Goal: Check status: Check status

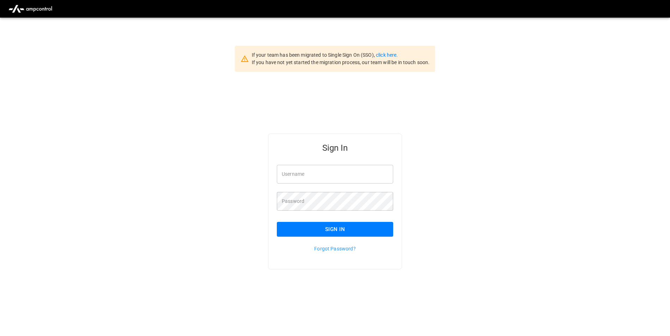
type input "**********"
click at [389, 55] on link "click here." at bounding box center [387, 55] width 22 height 6
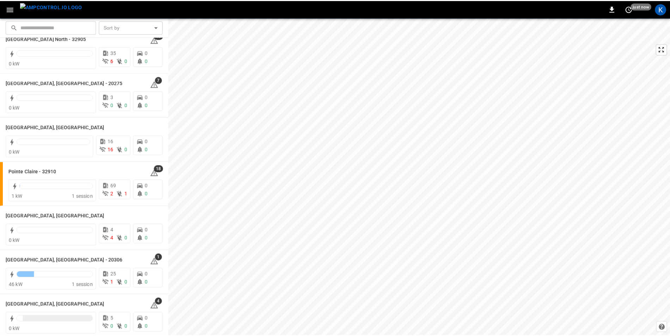
scroll to position [599, 0]
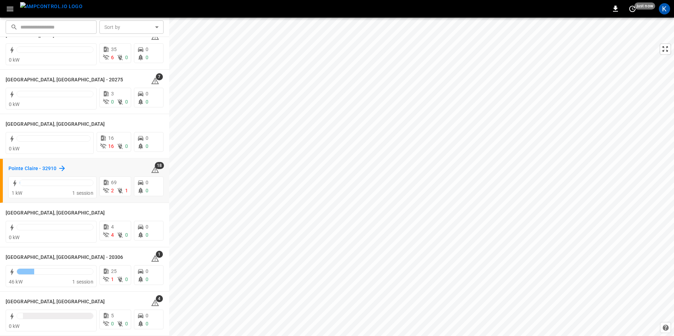
click at [9, 168] on h6 "Pointe Claire - 32910" at bounding box center [32, 169] width 48 height 8
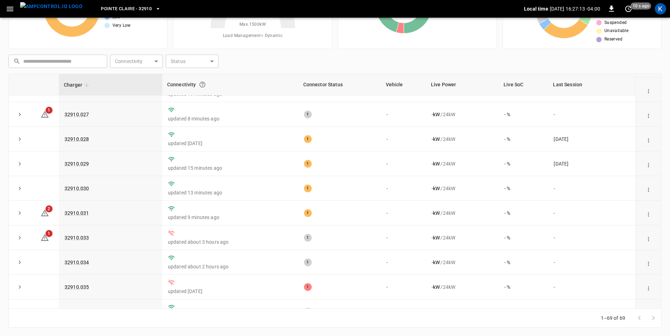
scroll to position [633, 0]
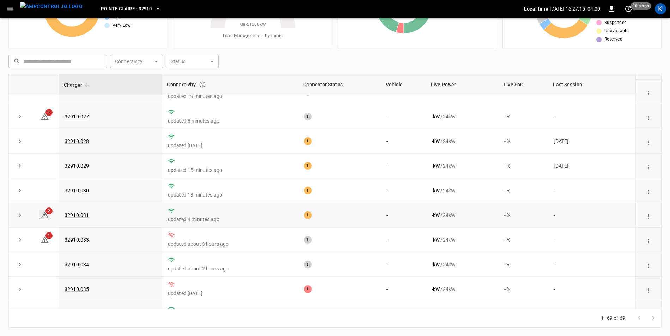
click at [45, 220] on icon at bounding box center [45, 215] width 8 height 8
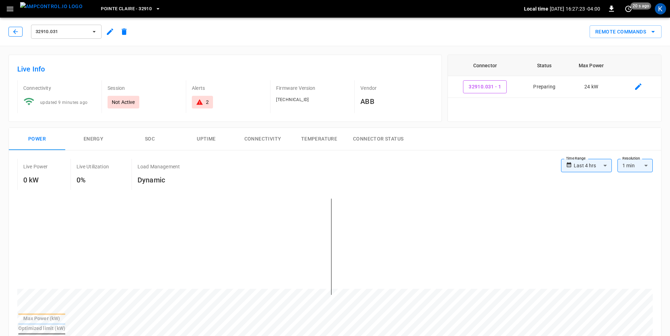
click at [15, 29] on icon "button" at bounding box center [15, 31] width 7 height 7
